Goal: Information Seeking & Learning: Check status

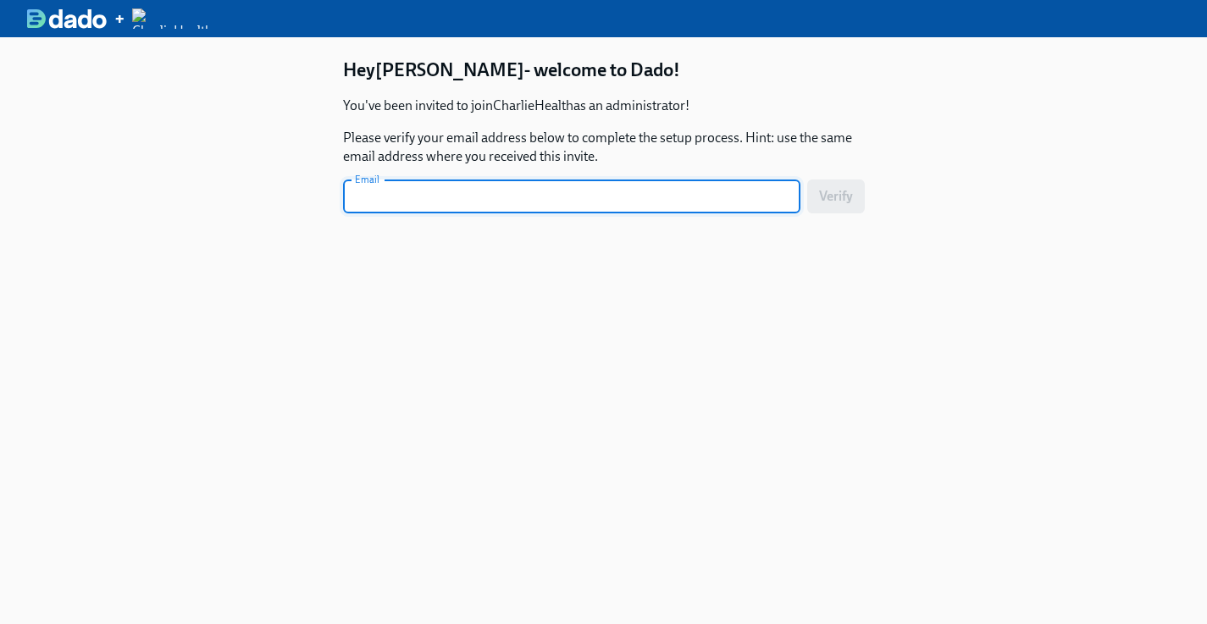
click at [677, 190] on input "text" at bounding box center [571, 197] width 457 height 34
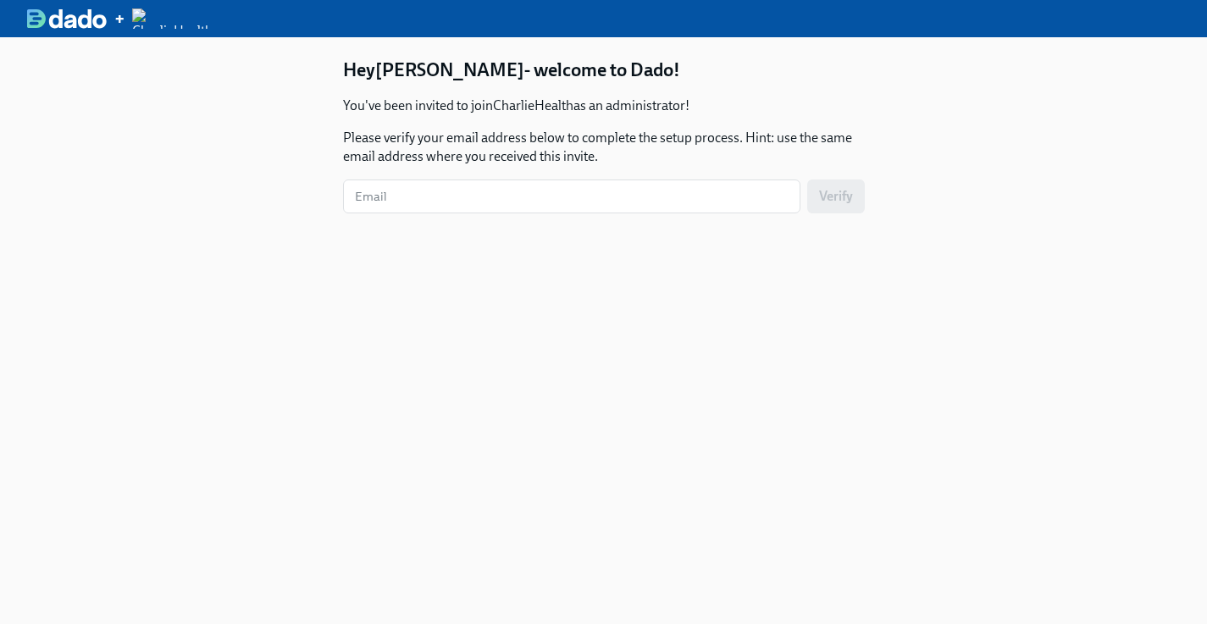
click at [64, 16] on img at bounding box center [67, 18] width 80 height 20
click at [152, 18] on img at bounding box center [172, 18] width 80 height 20
click at [118, 19] on div "+" at bounding box center [119, 18] width 12 height 20
click at [97, 12] on img at bounding box center [67, 18] width 80 height 20
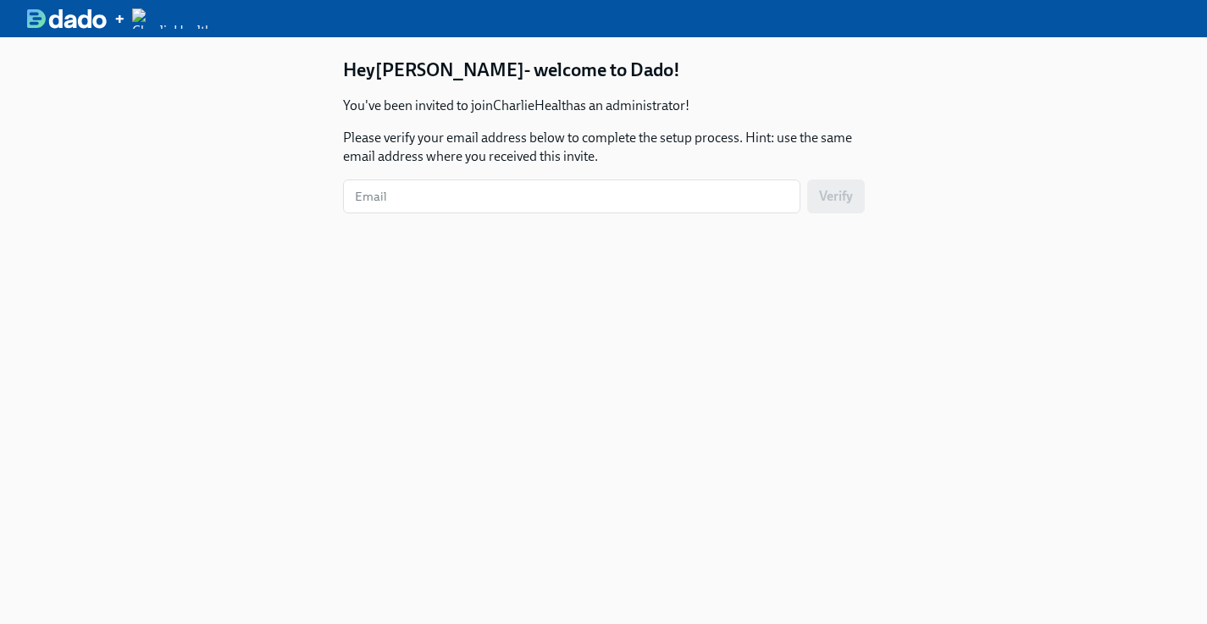
click at [97, 12] on img at bounding box center [67, 18] width 80 height 20
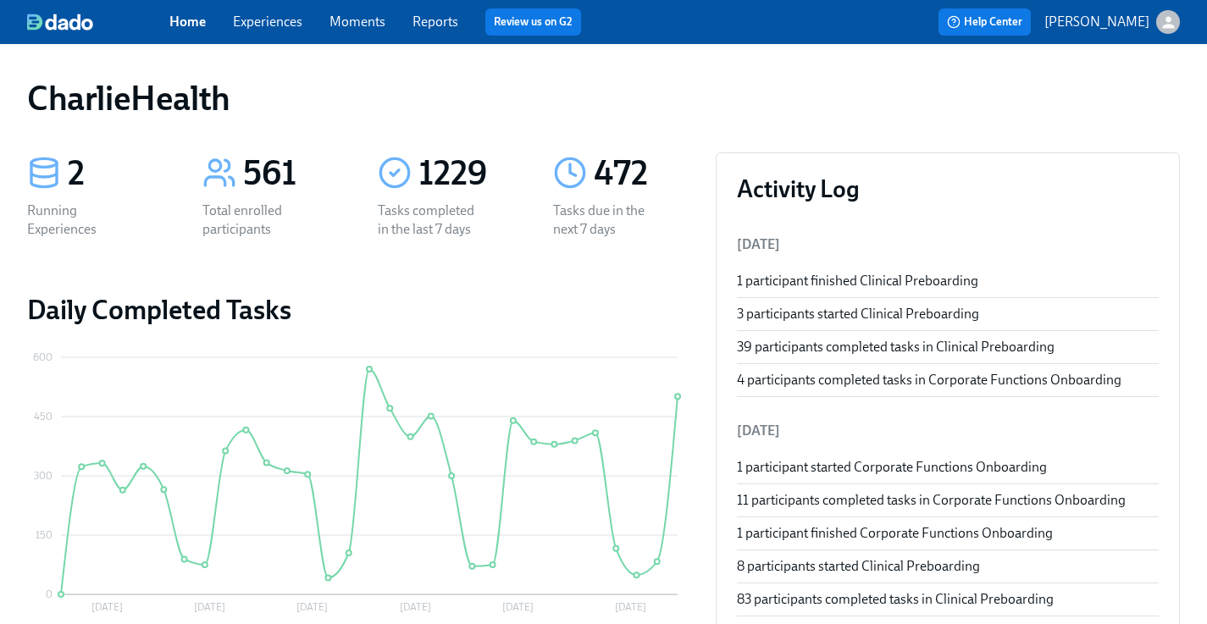
click at [259, 27] on link "Experiences" at bounding box center [267, 22] width 69 height 16
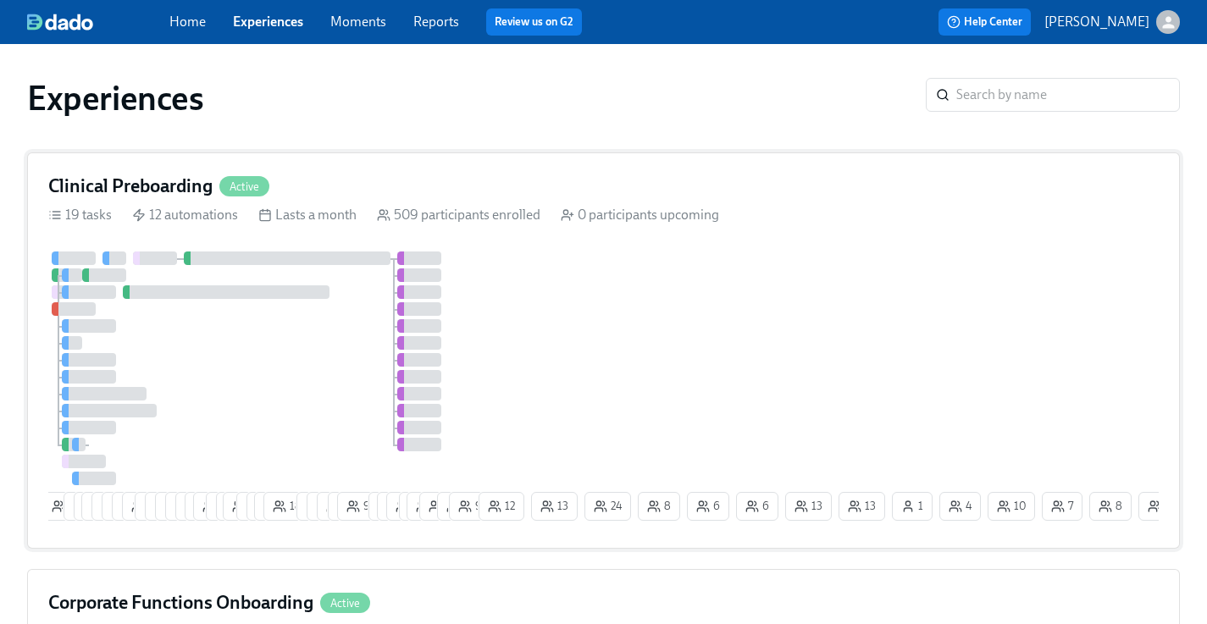
click at [471, 215] on div "509 participants enrolled" at bounding box center [458, 215] width 163 height 19
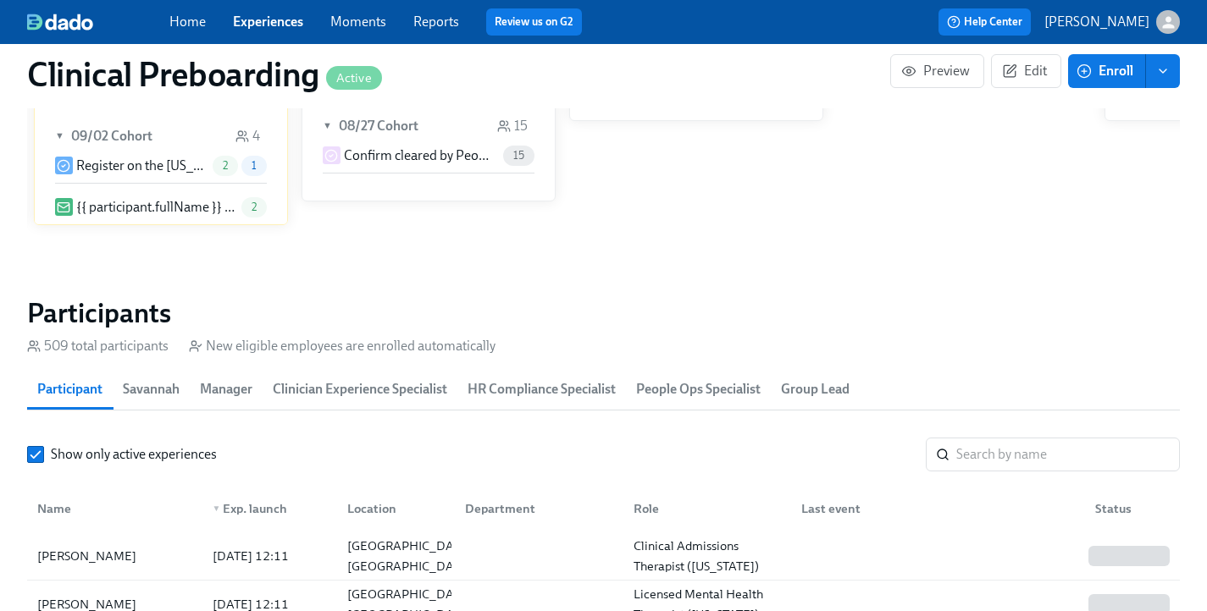
scroll to position [1692, 0]
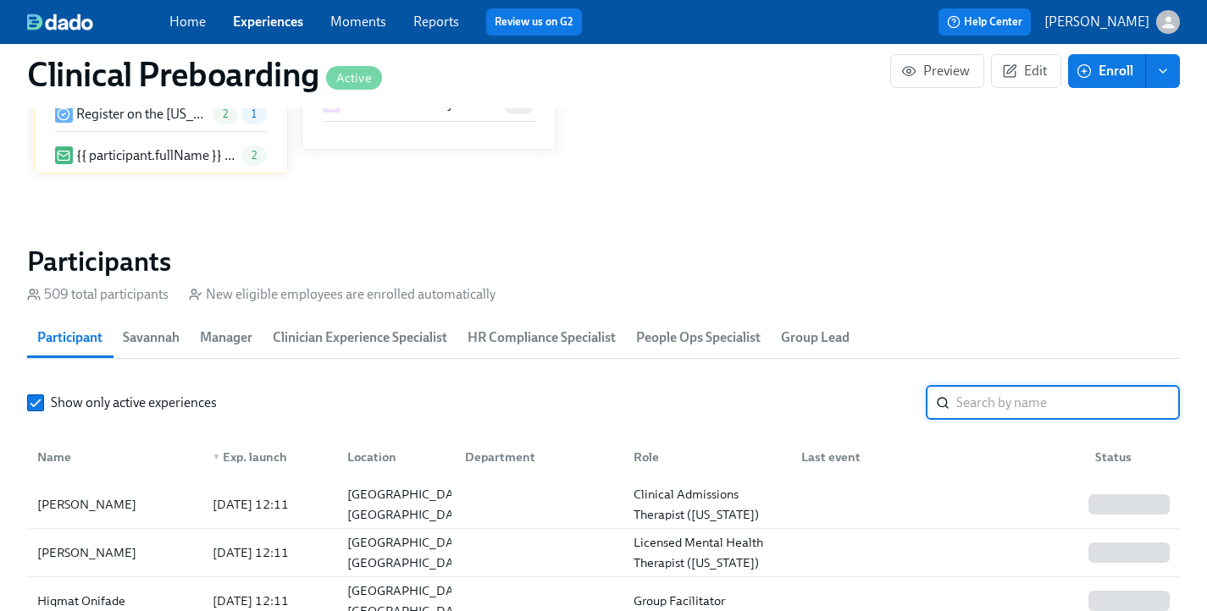
click at [1009, 397] on input "search" at bounding box center [1068, 403] width 224 height 34
type input "elizabeth\"
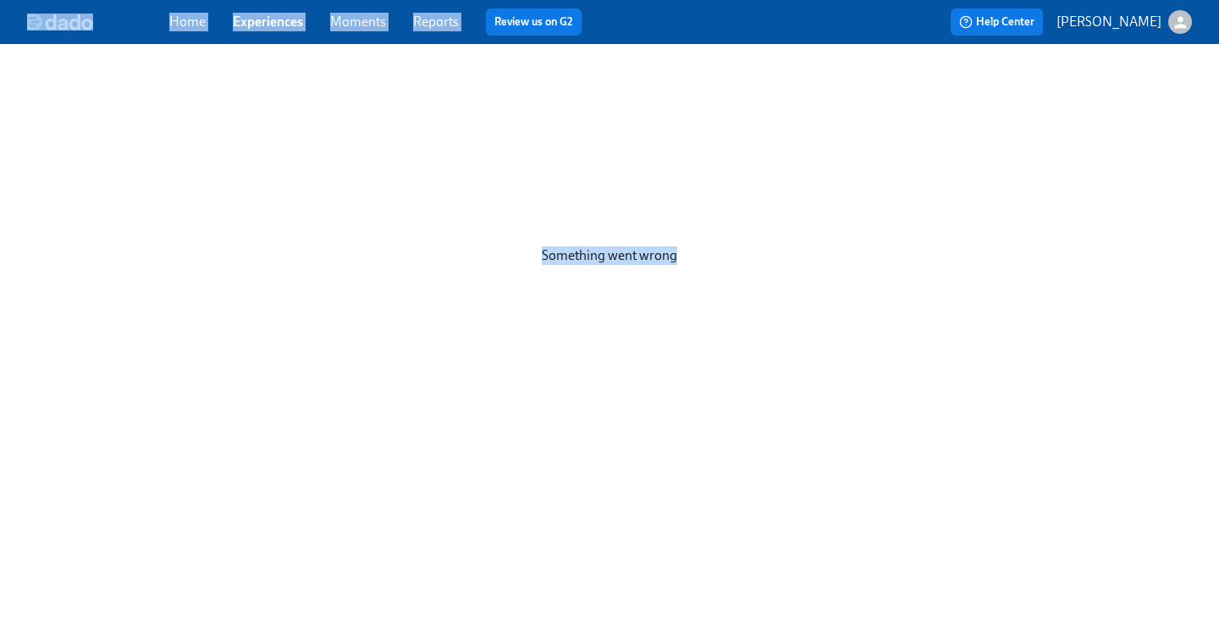
drag, startPoint x: 586, startPoint y: 268, endPoint x: 129, endPoint y: 26, distance: 517.1
click at [129, 26] on div "Home Experiences Moments Reports Review us on G2 Help Center Paige White Someth…" at bounding box center [609, 312] width 1219 height 624
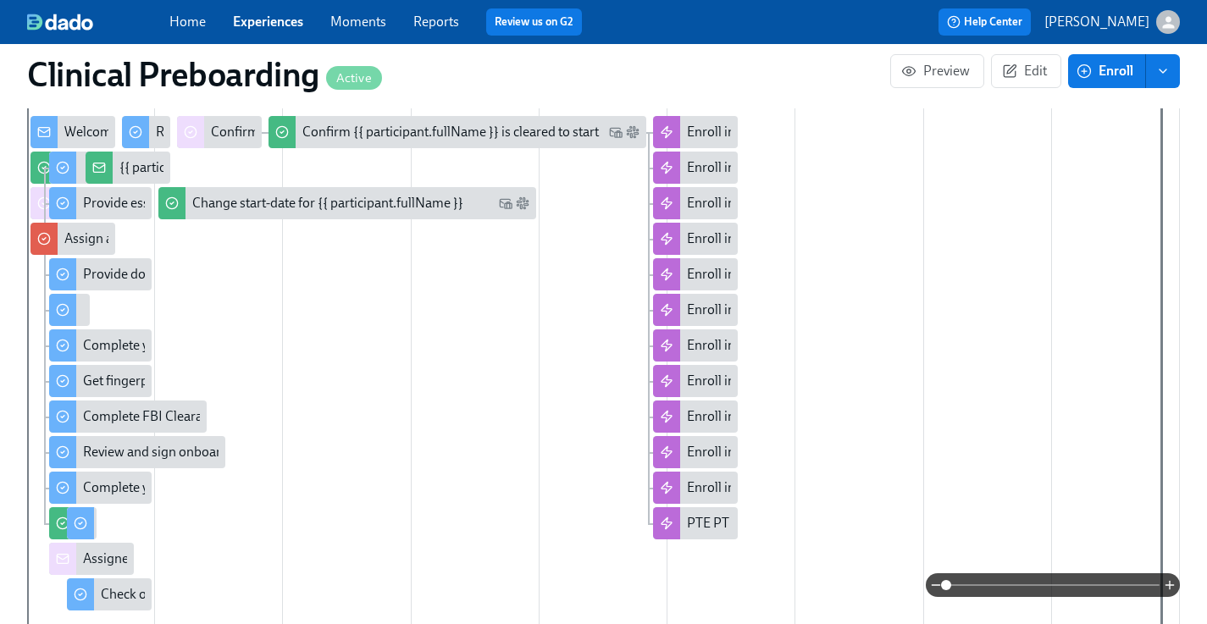
scroll to position [413, 0]
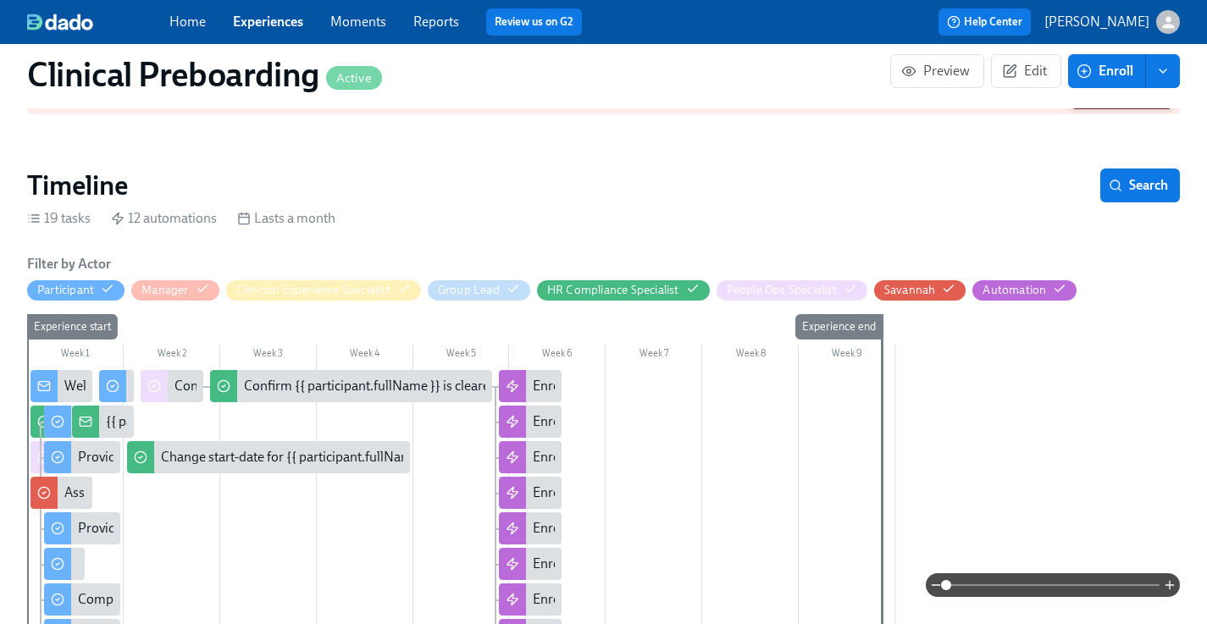
click at [1131, 101] on span "Investigate..." at bounding box center [1122, 92] width 74 height 17
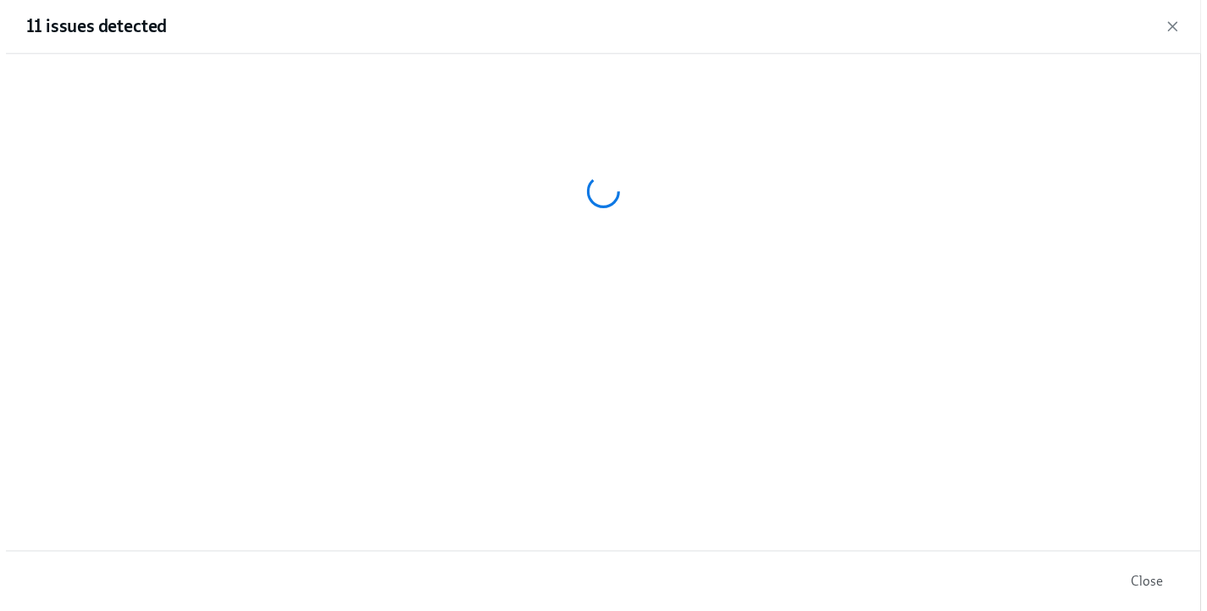
scroll to position [0, 21134]
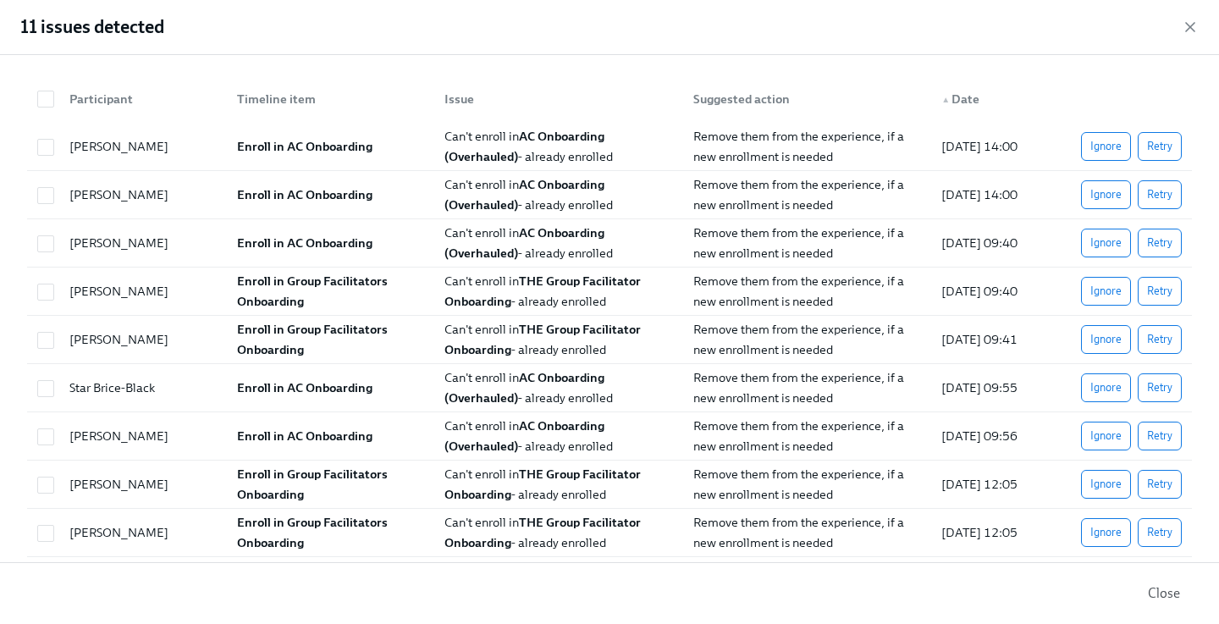
click at [1186, 15] on div "11 issues detected" at bounding box center [609, 27] width 1219 height 55
click at [1186, 19] on icon "button" at bounding box center [1190, 27] width 17 height 17
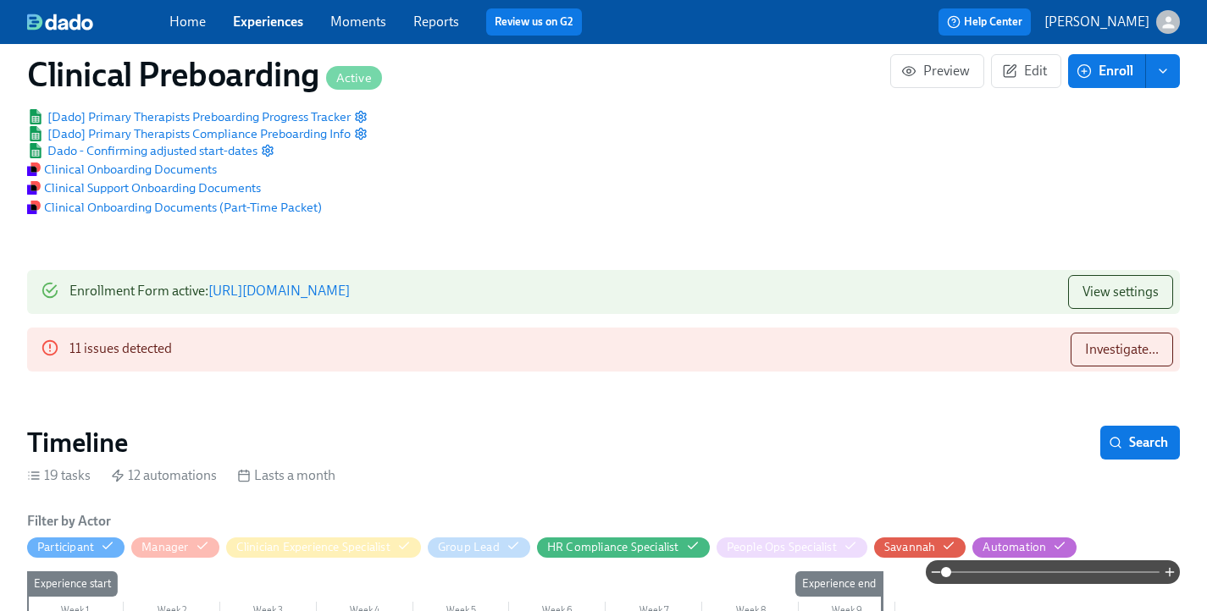
scroll to position [157, 0]
click at [1127, 443] on span "Search" at bounding box center [1140, 442] width 56 height 17
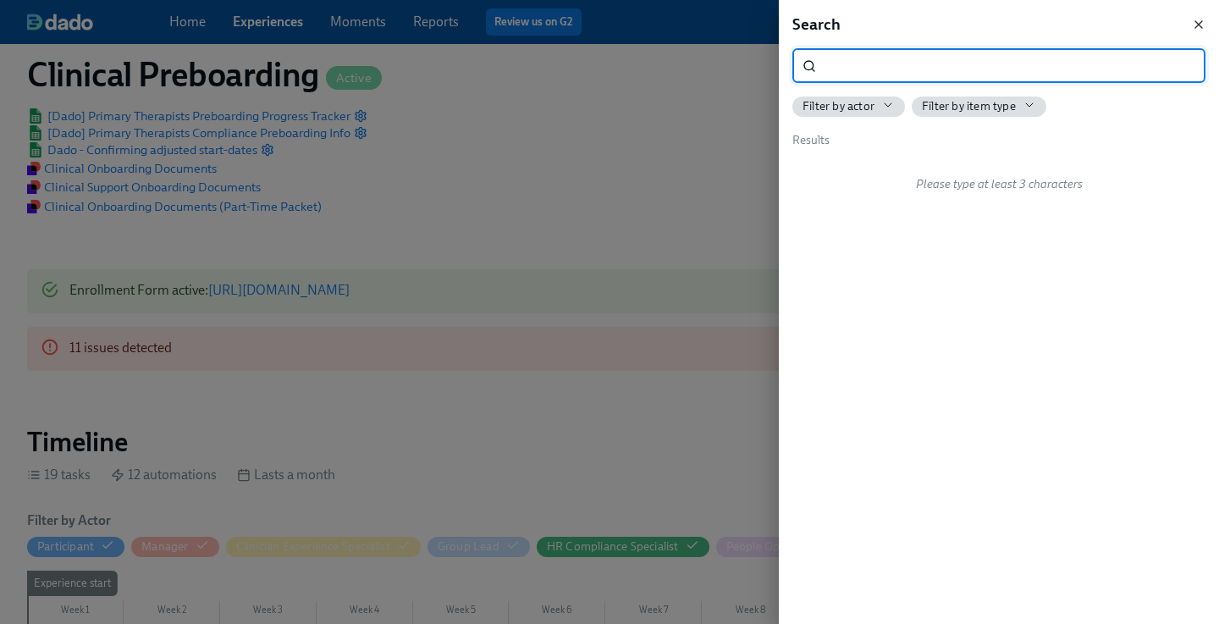
click at [1198, 24] on icon "button" at bounding box center [1199, 24] width 7 height 7
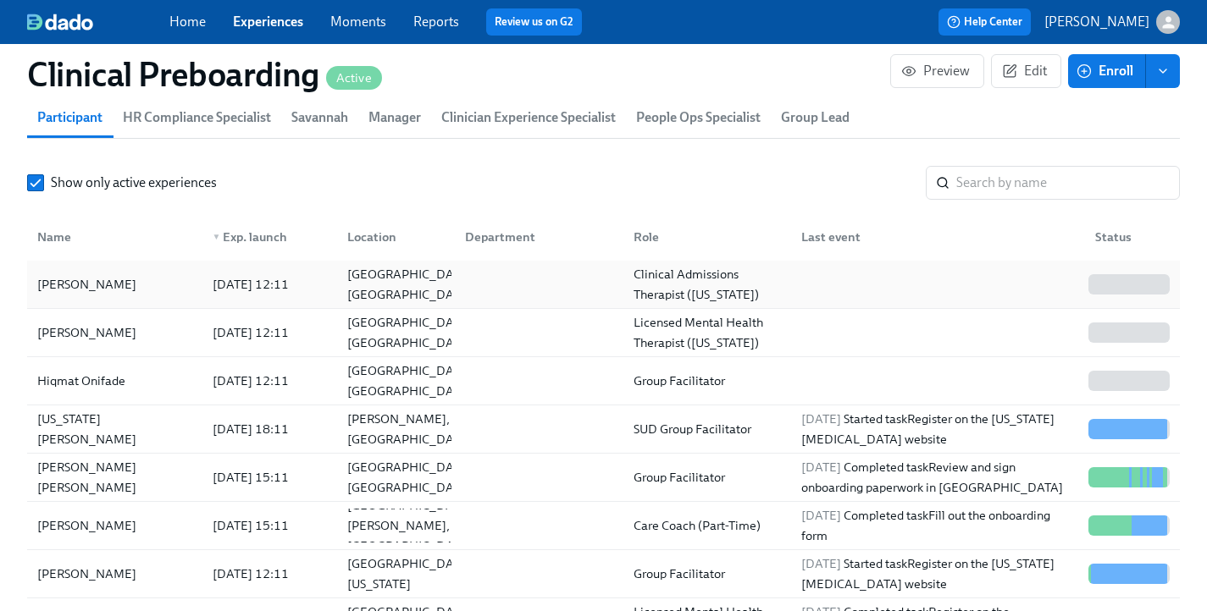
scroll to position [1909, 0]
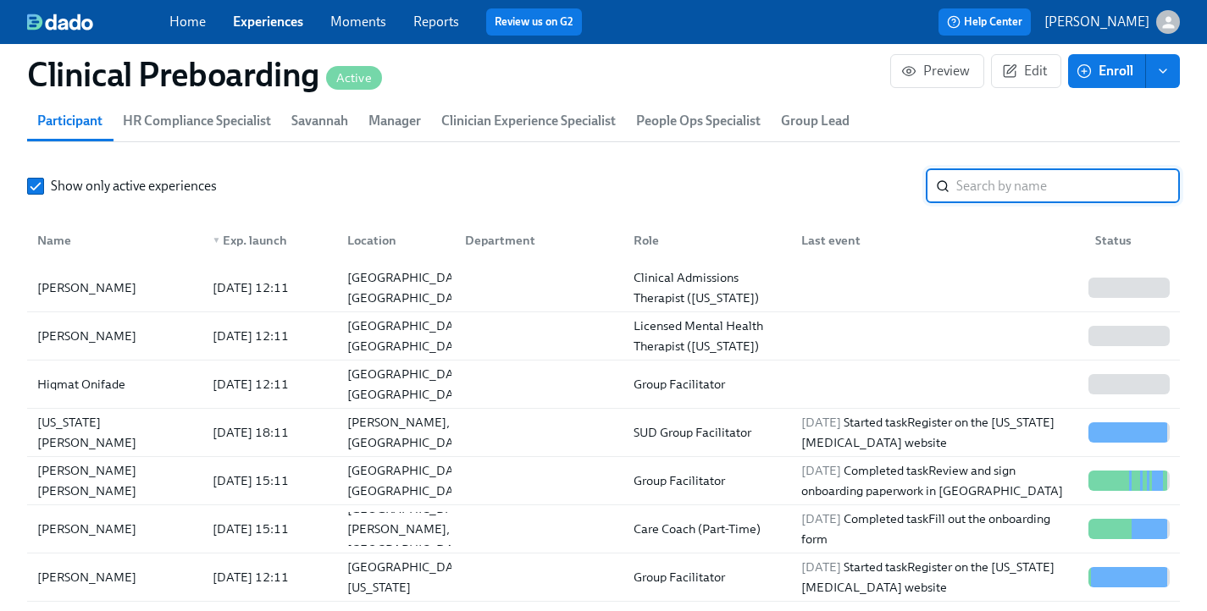
click at [1007, 190] on input "search" at bounding box center [1068, 186] width 224 height 34
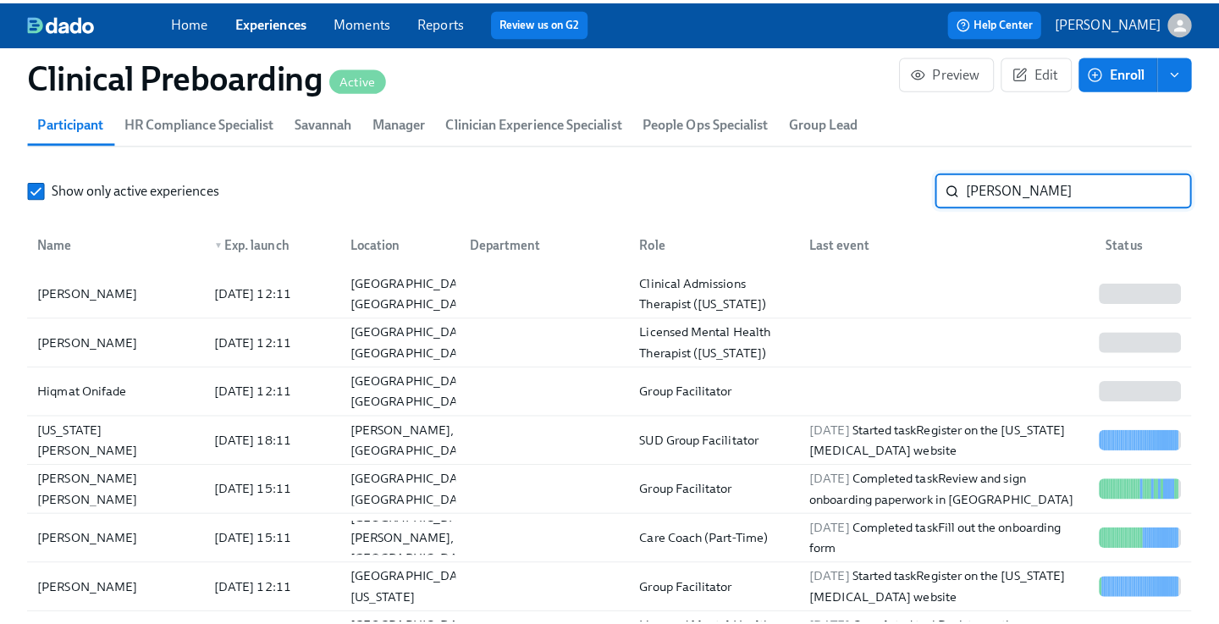
scroll to position [0, 22383]
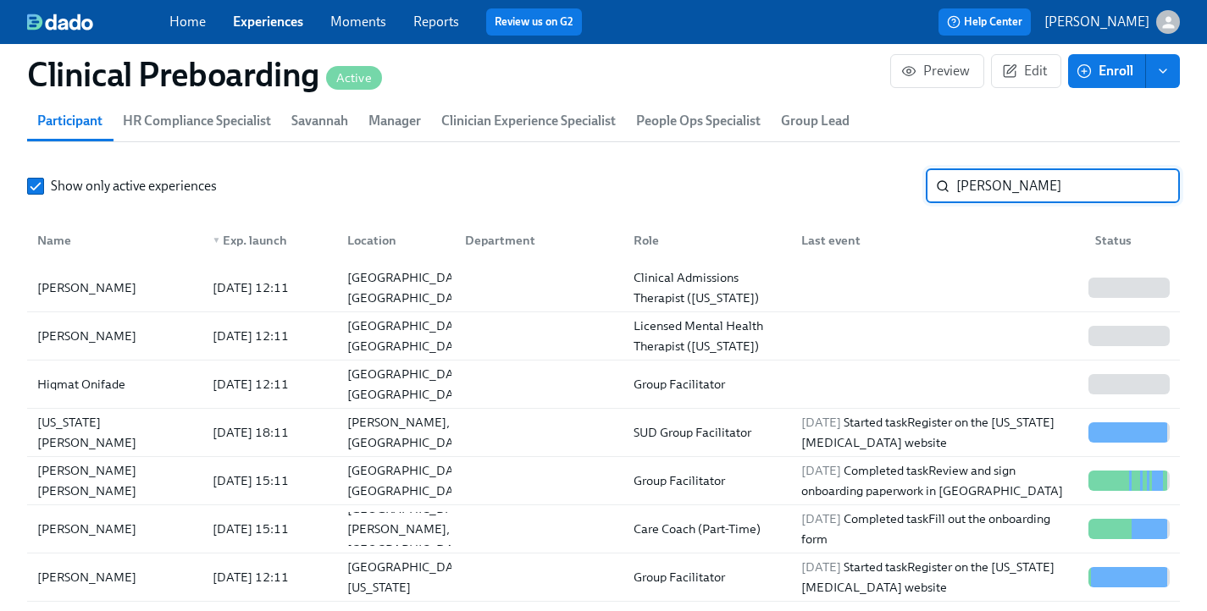
type input "williamson"
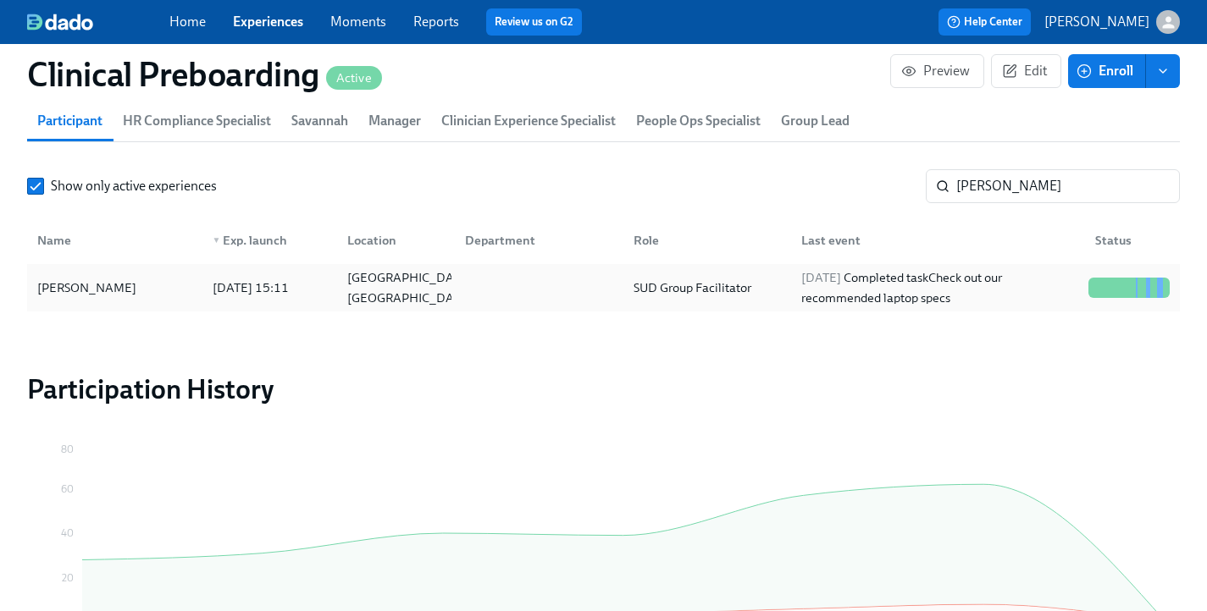
click at [260, 303] on div "[DATE] 15:11" at bounding box center [266, 288] width 135 height 34
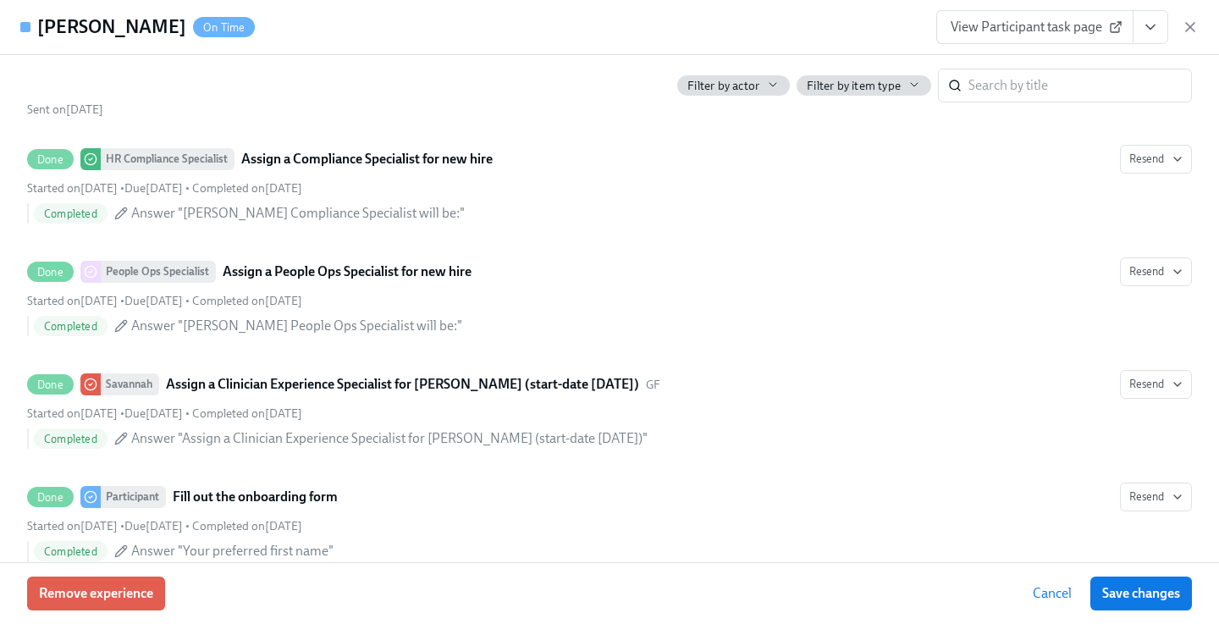
scroll to position [820, 0]
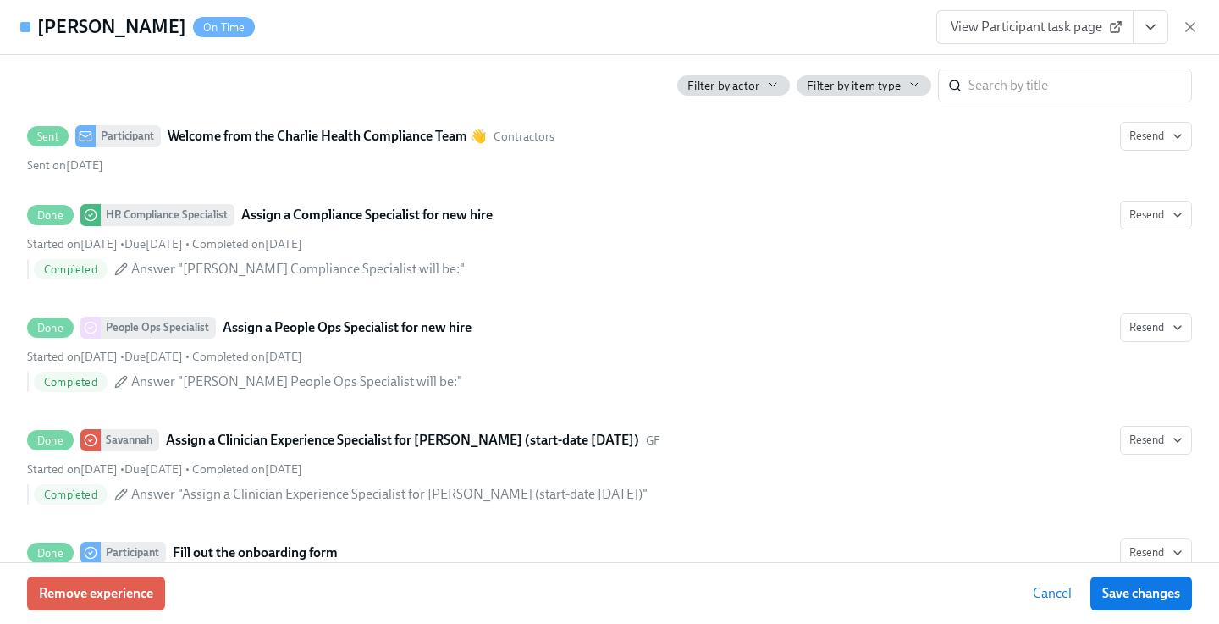
click at [1161, 36] on button "View task page" at bounding box center [1151, 27] width 36 height 34
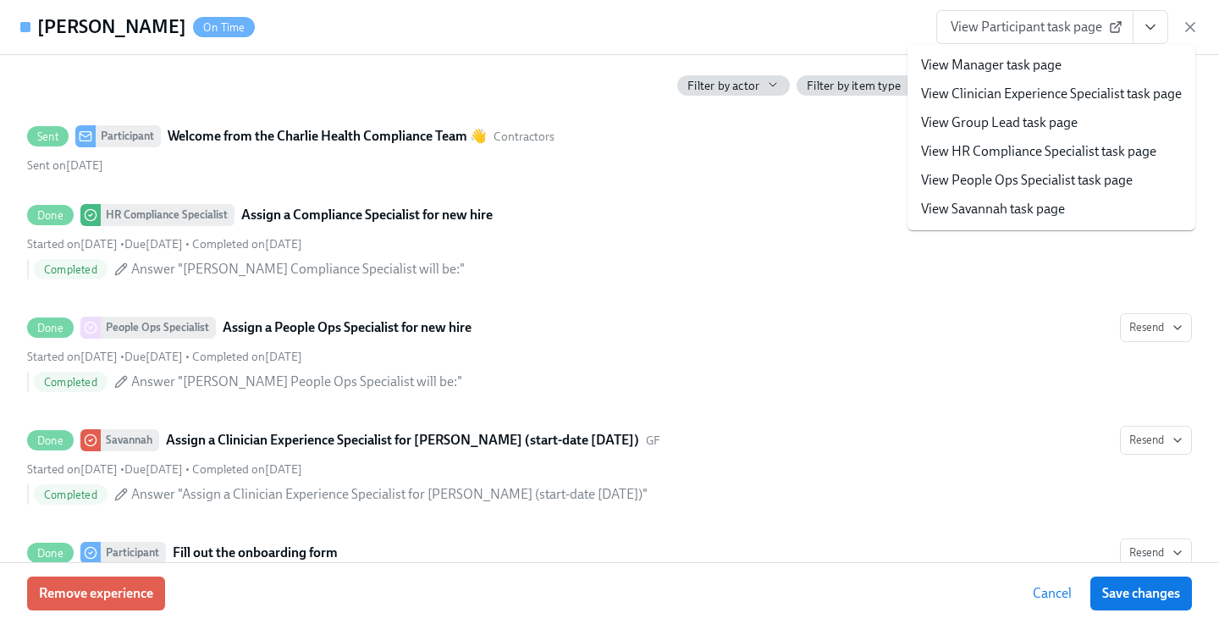
click at [1059, 180] on link "View People Ops Specialist task page" at bounding box center [1027, 180] width 212 height 19
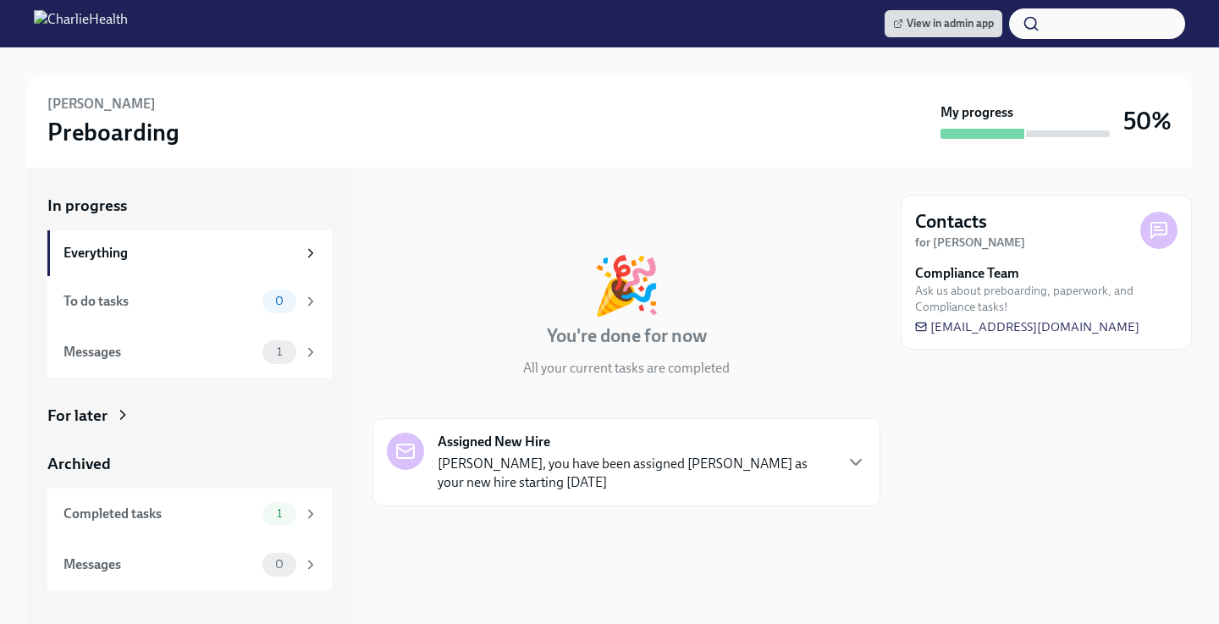
click at [106, 411] on div "For later" at bounding box center [77, 416] width 60 height 22
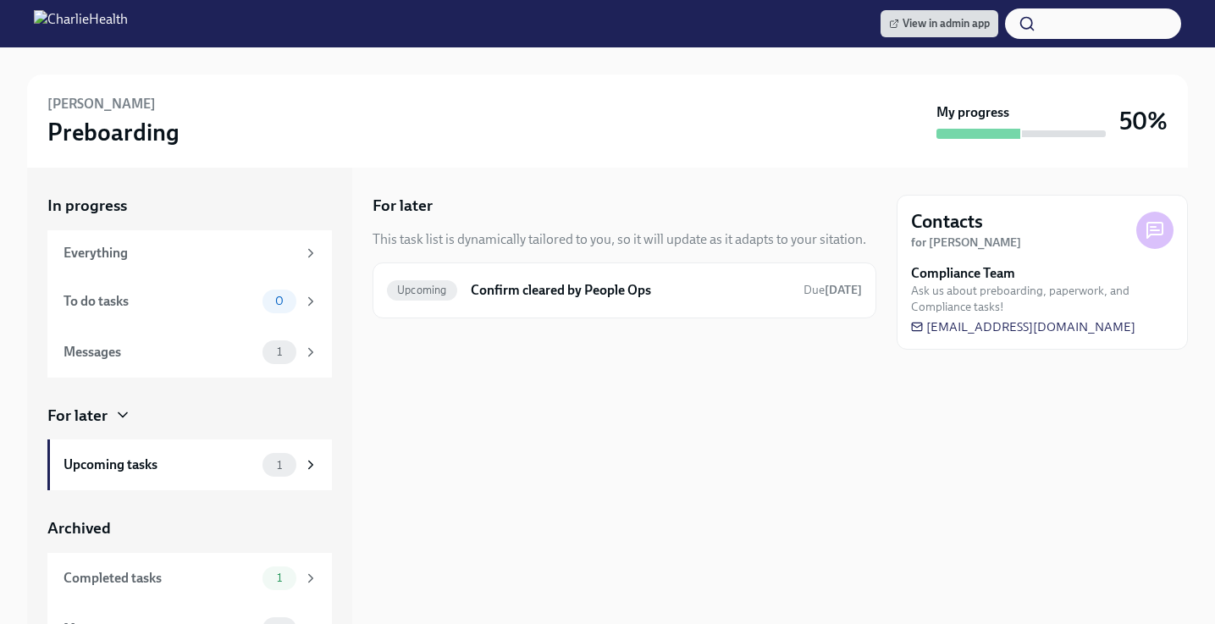
click at [130, 134] on h3 "Preboarding" at bounding box center [113, 132] width 132 height 30
click at [47, 35] on img at bounding box center [81, 23] width 94 height 27
click at [46, 15] on img at bounding box center [81, 23] width 94 height 27
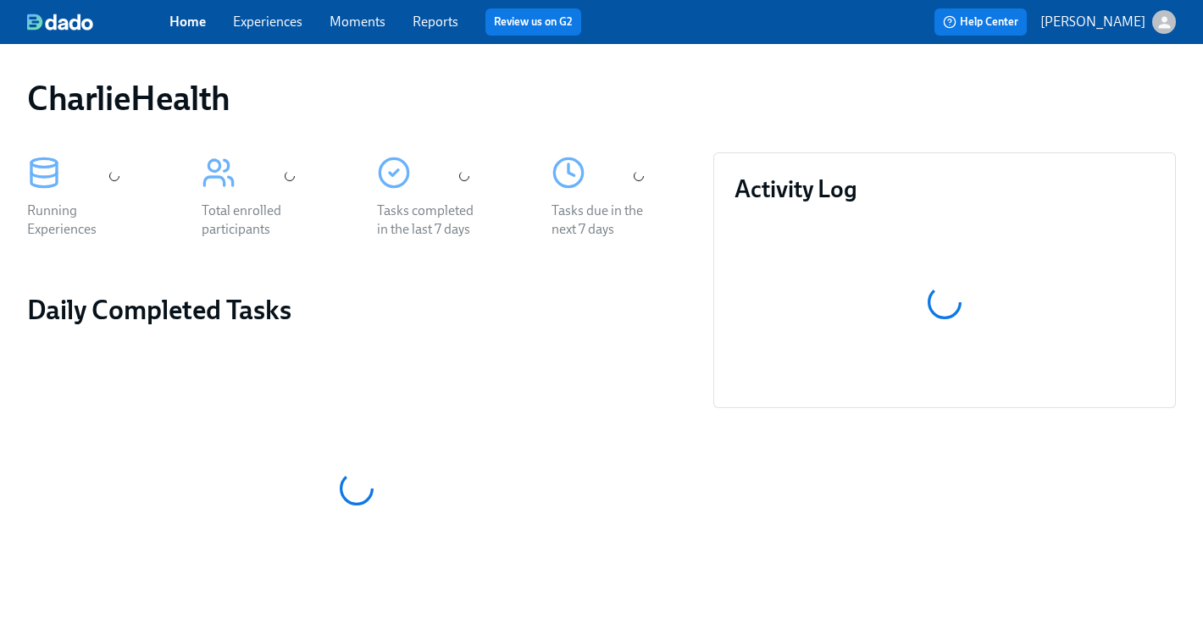
click at [262, 10] on div "Home Experiences Moments Reports Review us on G2" at bounding box center [420, 21] width 503 height 27
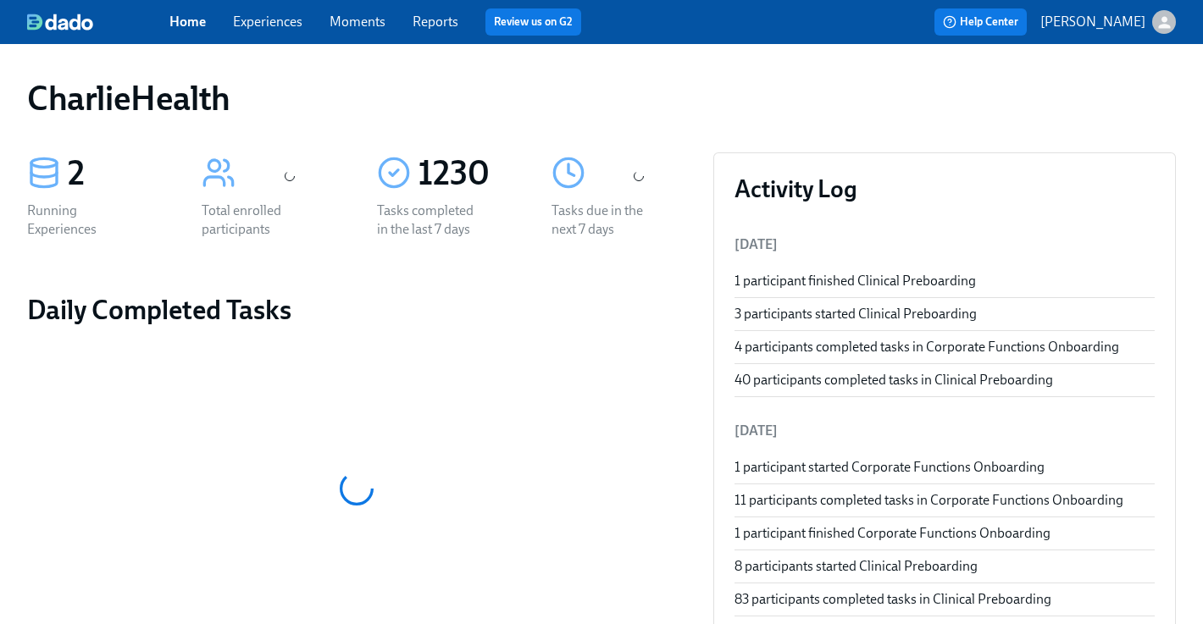
click at [264, 15] on link "Experiences" at bounding box center [267, 22] width 69 height 16
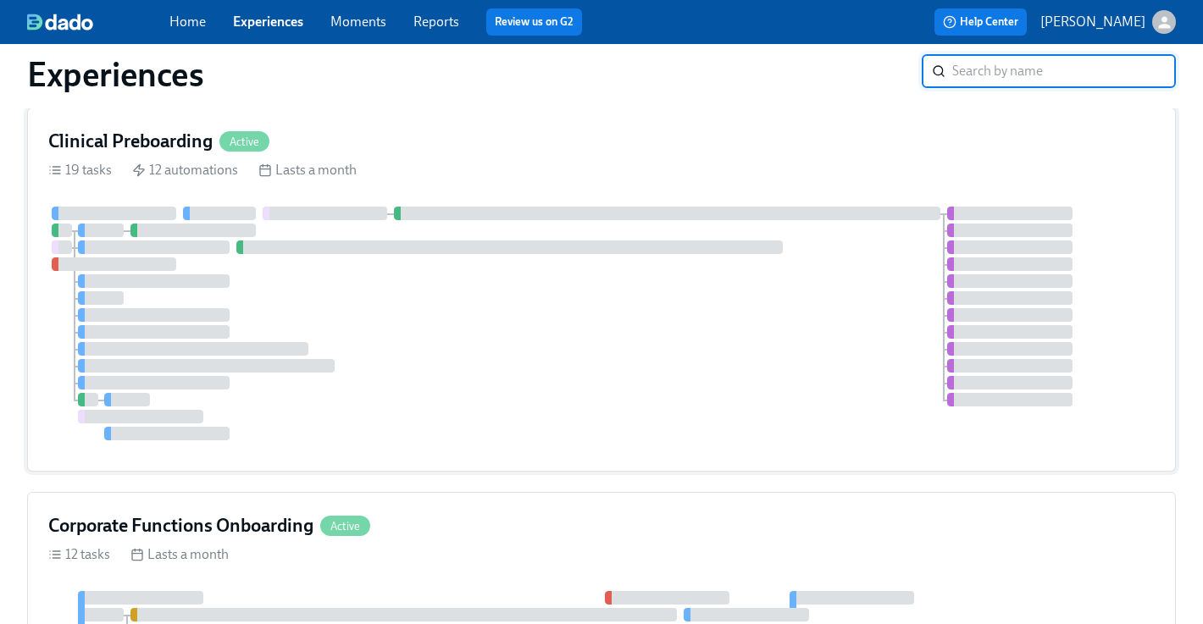
scroll to position [264, 0]
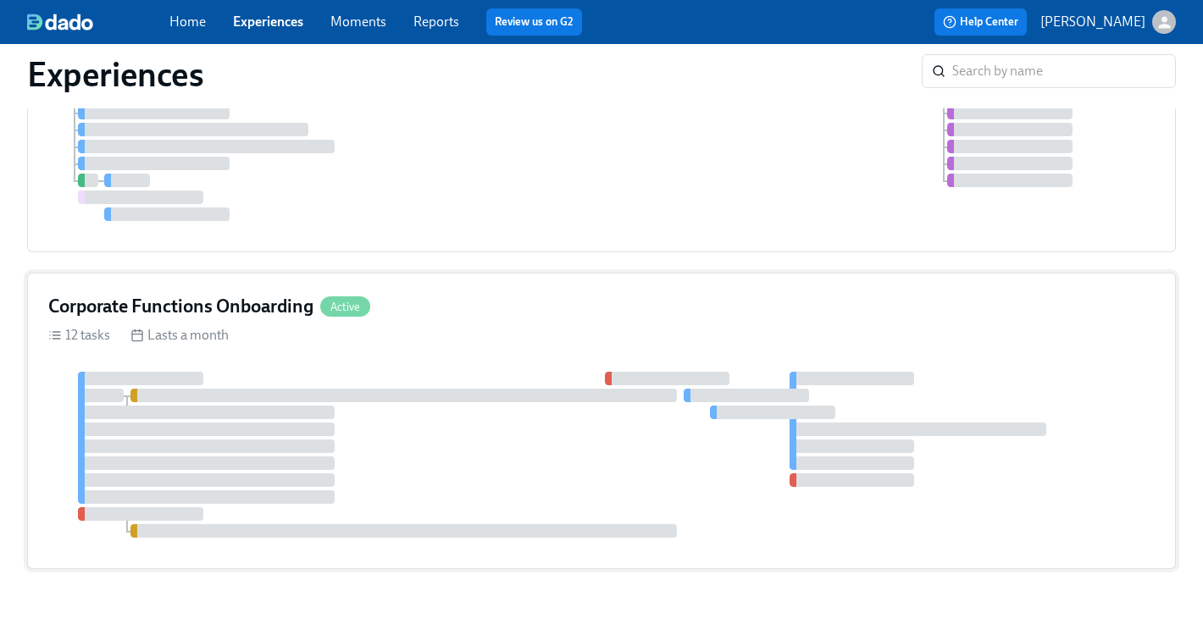
click at [433, 326] on div "12 tasks Lasts a month" at bounding box center [601, 335] width 1106 height 19
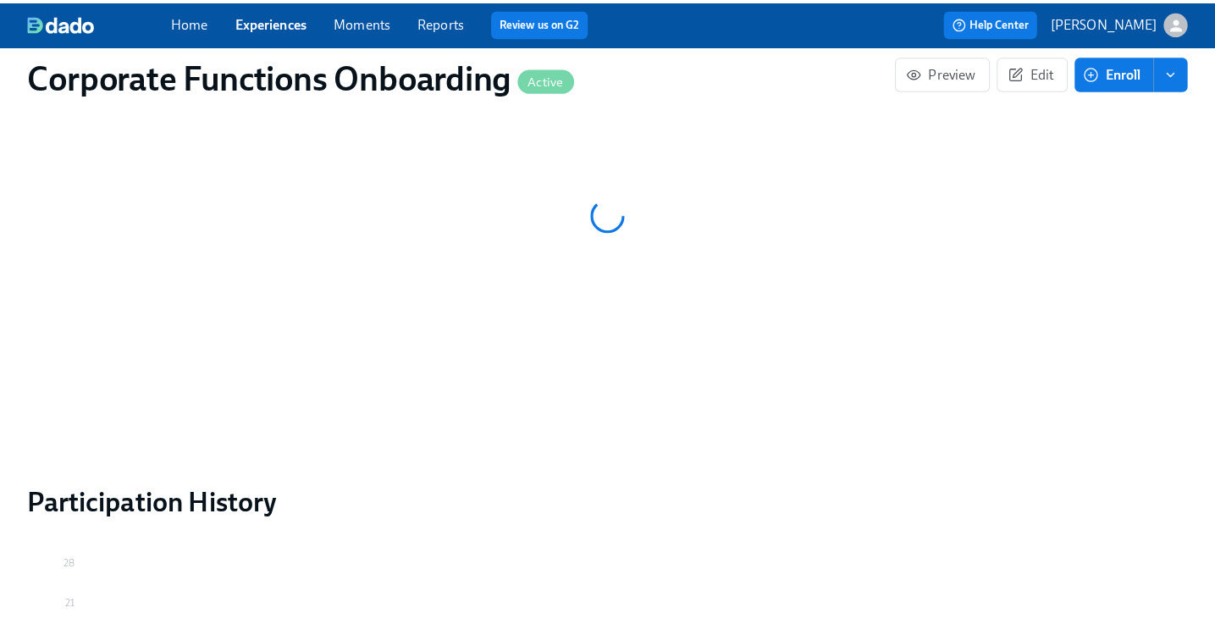
scroll to position [1574, 0]
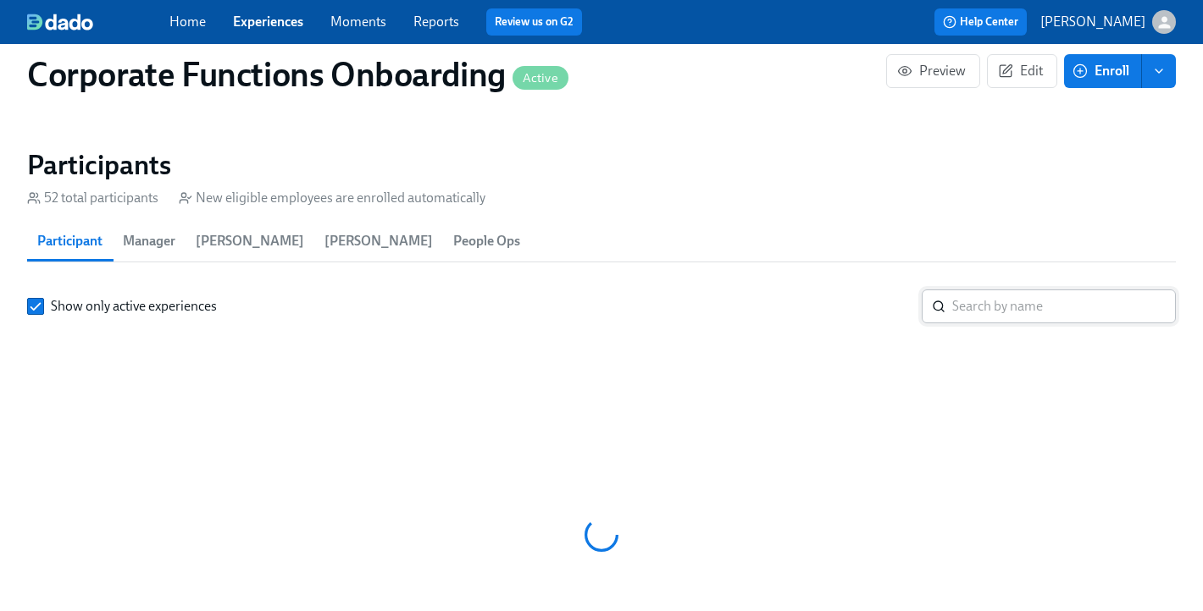
click at [1042, 306] on input "search" at bounding box center [1064, 307] width 224 height 34
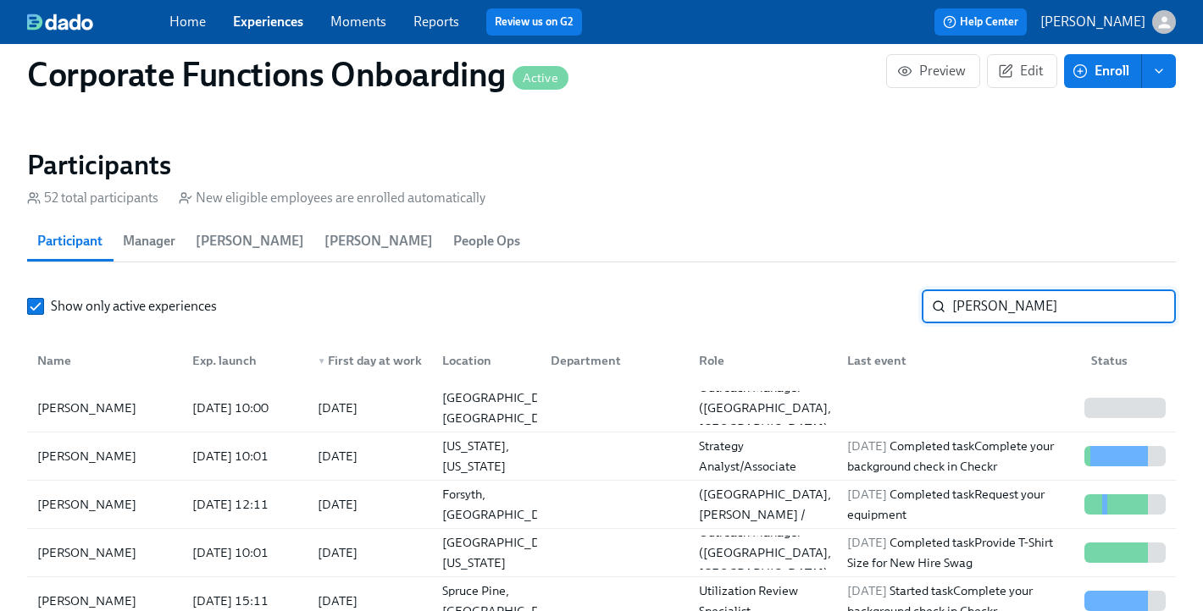
type input "[PERSON_NAME]"
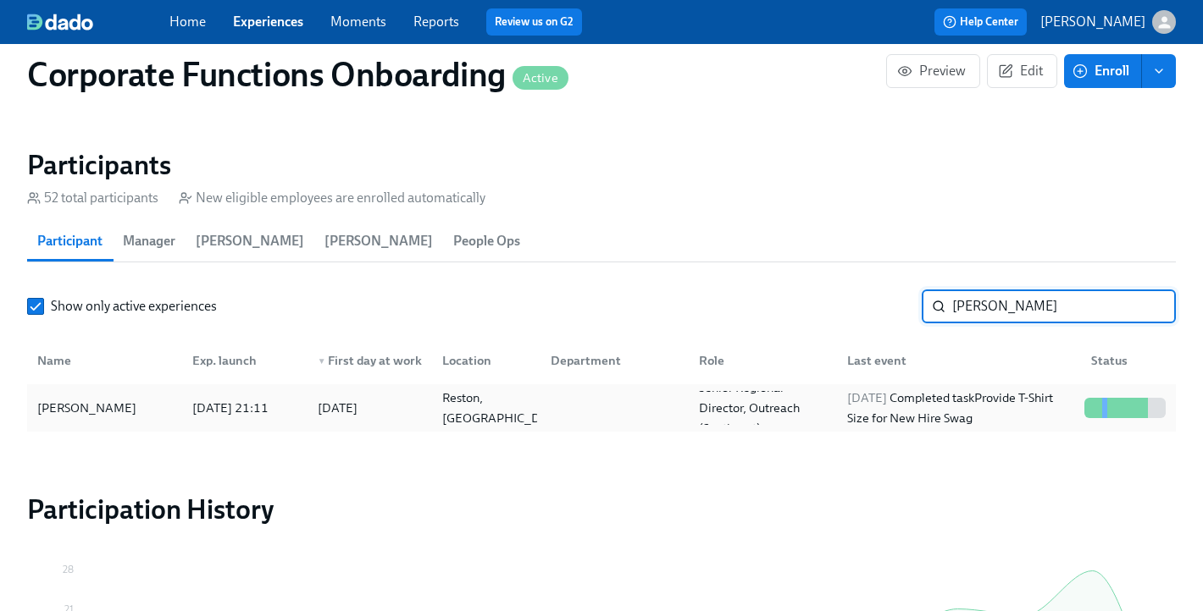
click at [144, 401] on div "[PERSON_NAME]" at bounding box center [104, 408] width 148 height 34
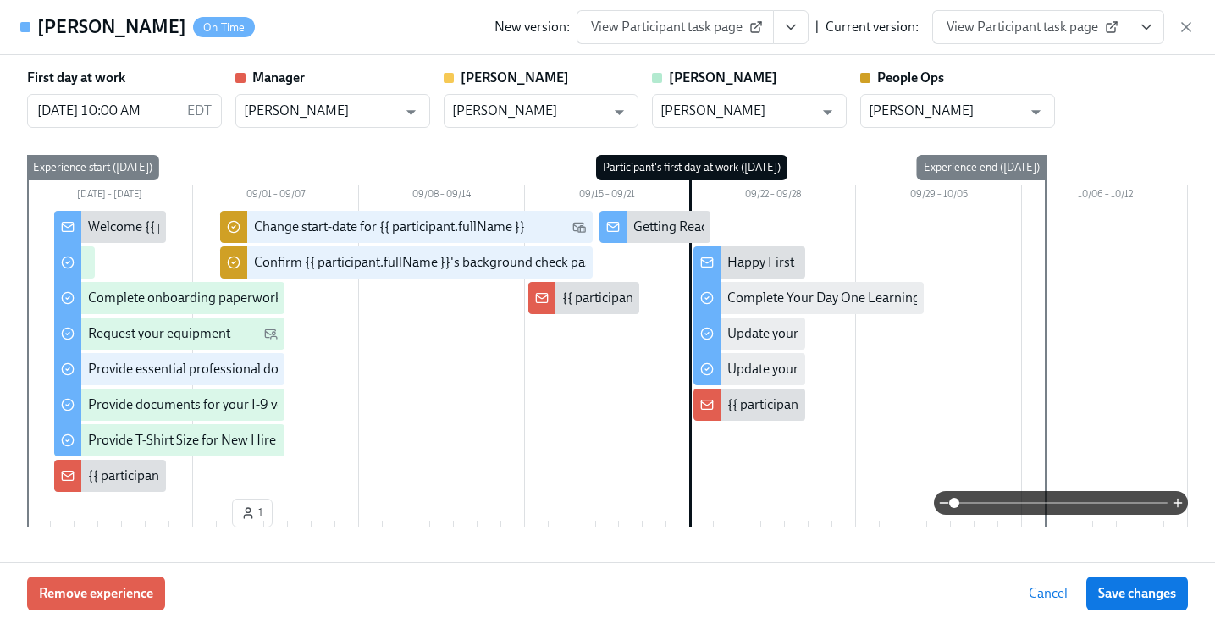
click at [1140, 28] on icon "View task page" at bounding box center [1146, 27] width 17 height 17
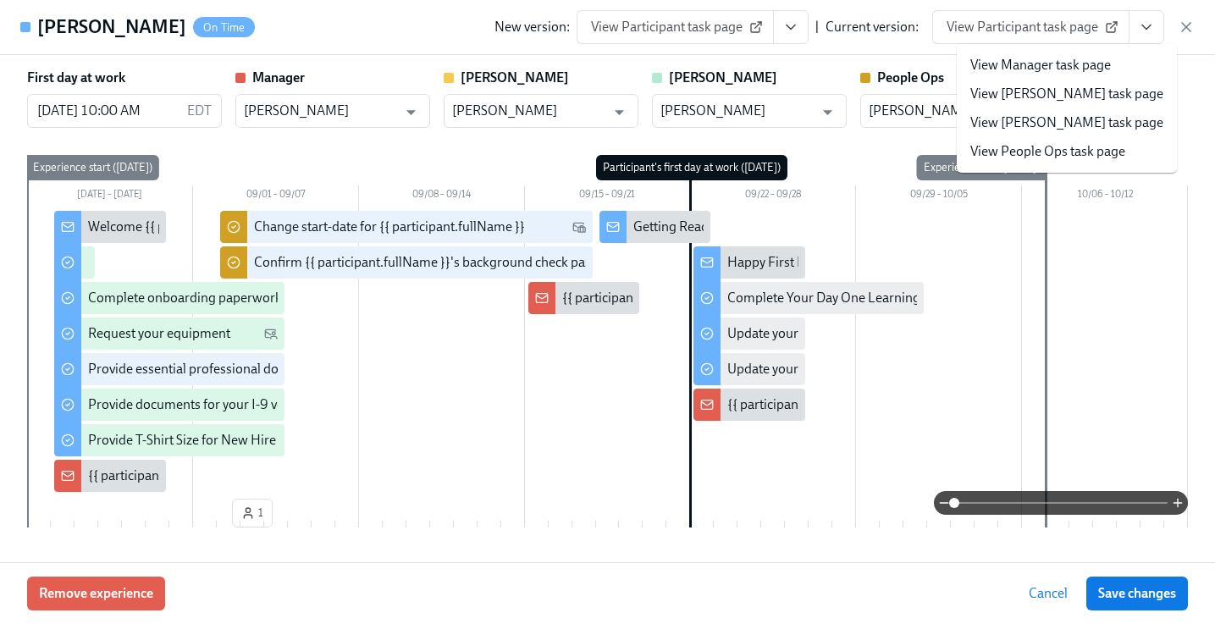
click at [1060, 149] on link "View People Ops task page" at bounding box center [1047, 151] width 155 height 19
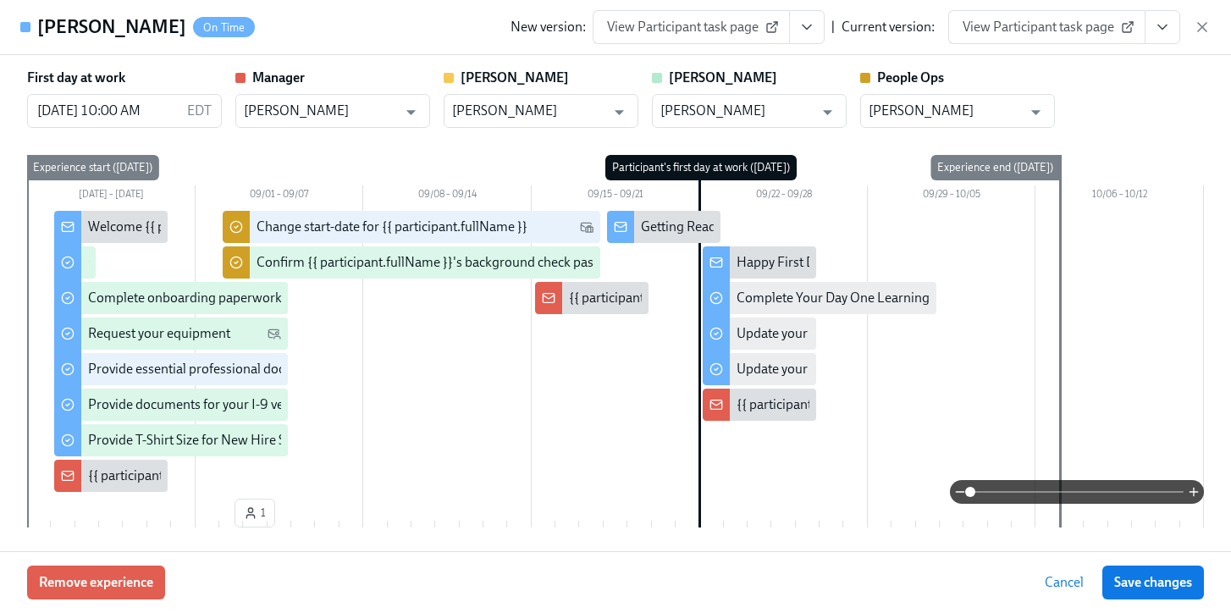
scroll to position [0, 10863]
